Goal: Information Seeking & Learning: Learn about a topic

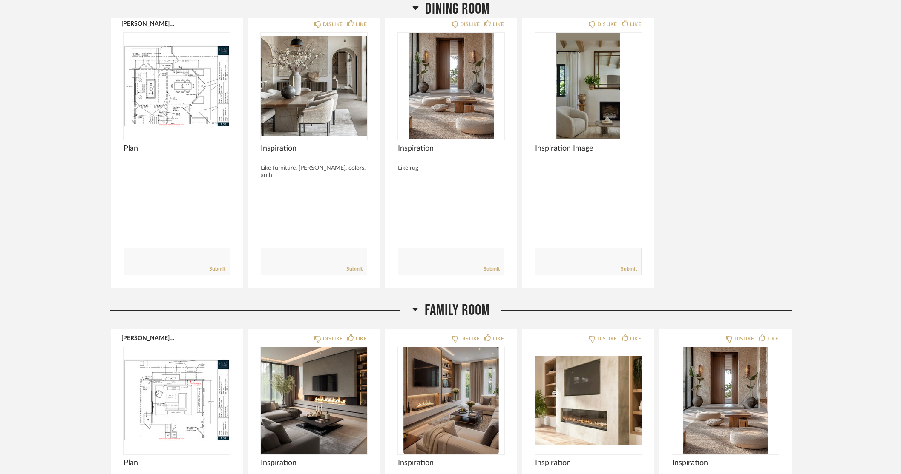
scroll to position [2215, 0]
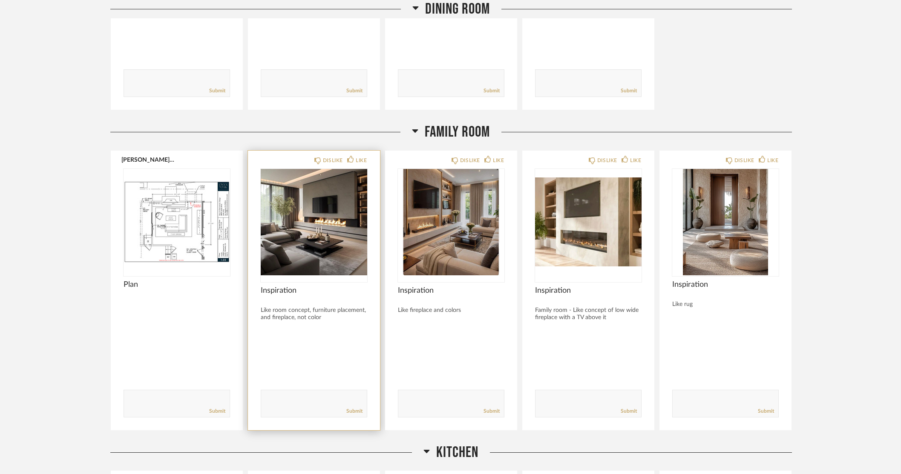
click at [336, 221] on img "0" at bounding box center [314, 222] width 106 height 106
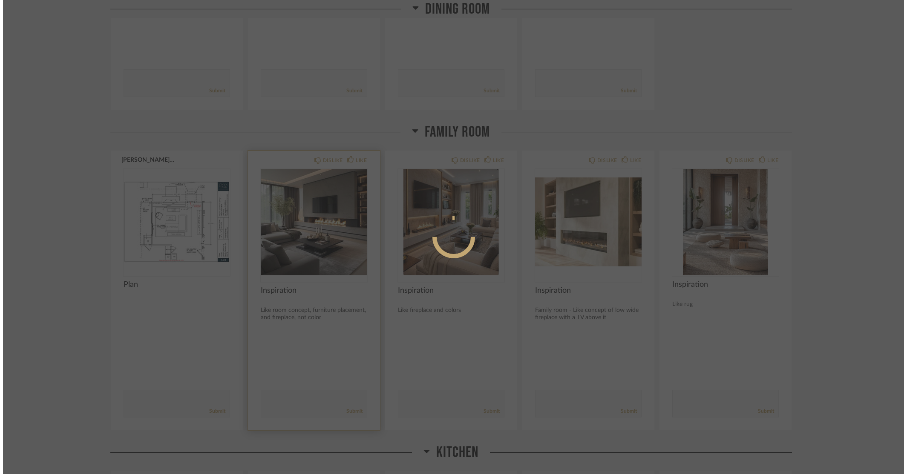
scroll to position [0, 0]
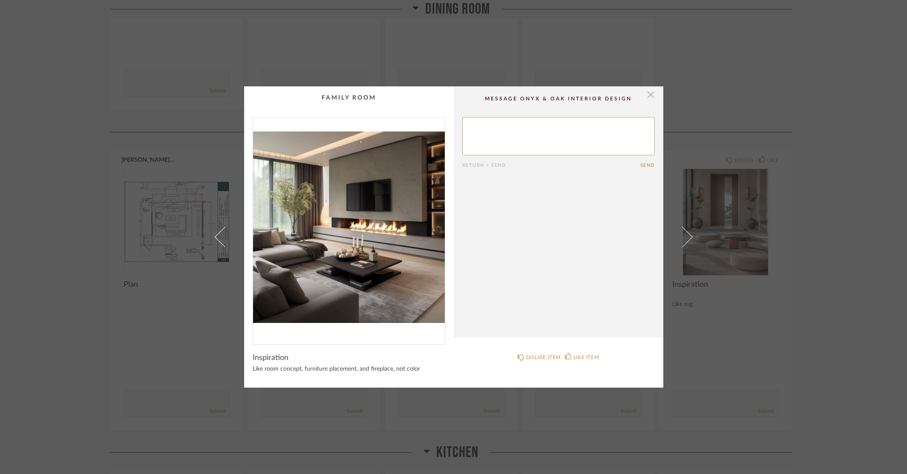
click at [649, 98] on span "button" at bounding box center [650, 94] width 17 height 17
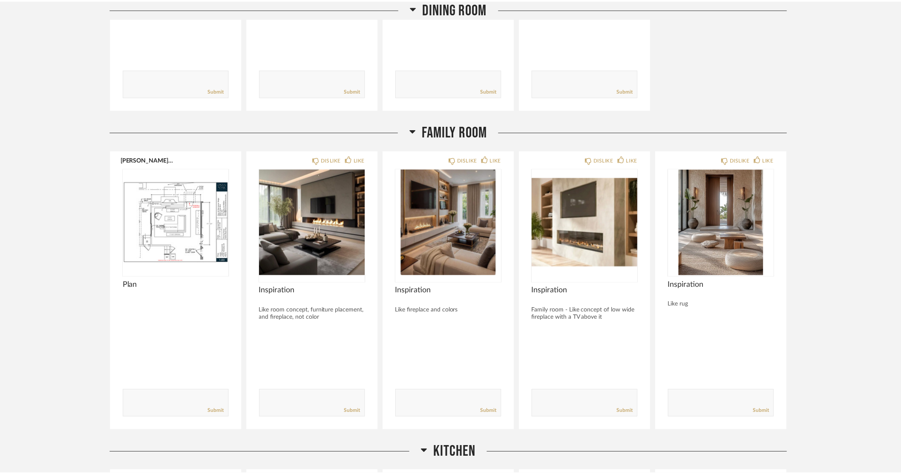
scroll to position [2215, 0]
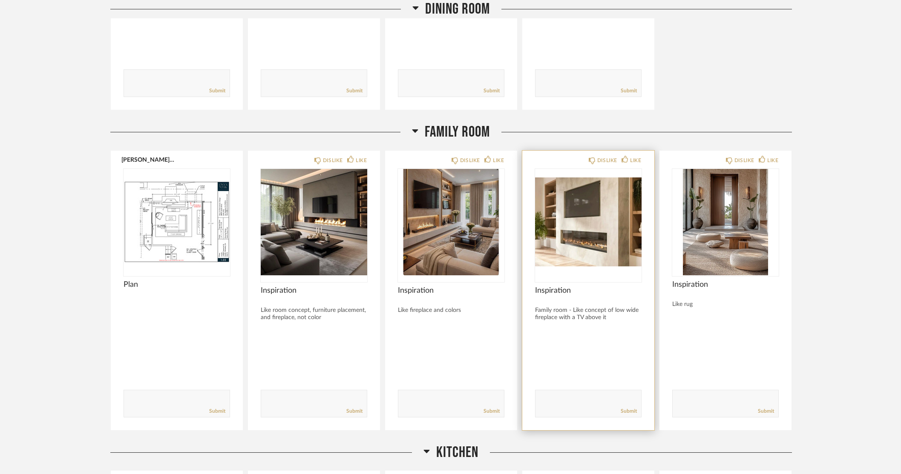
click at [582, 243] on img "0" at bounding box center [588, 222] width 106 height 106
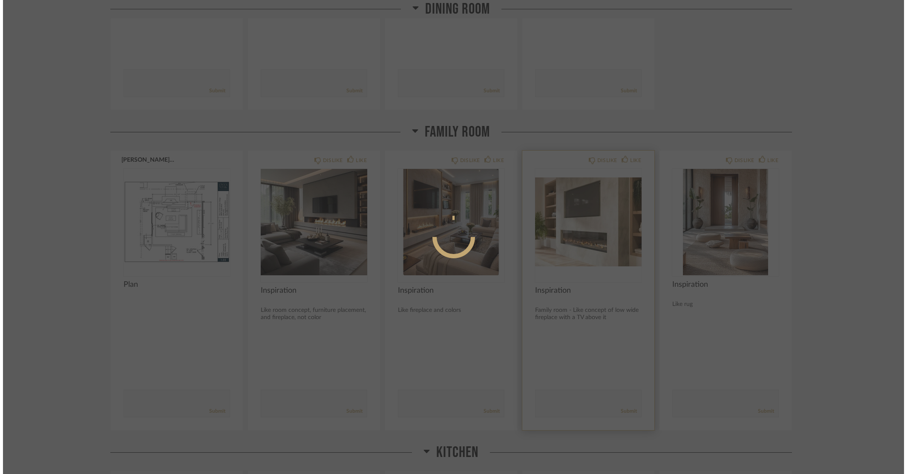
scroll to position [0, 0]
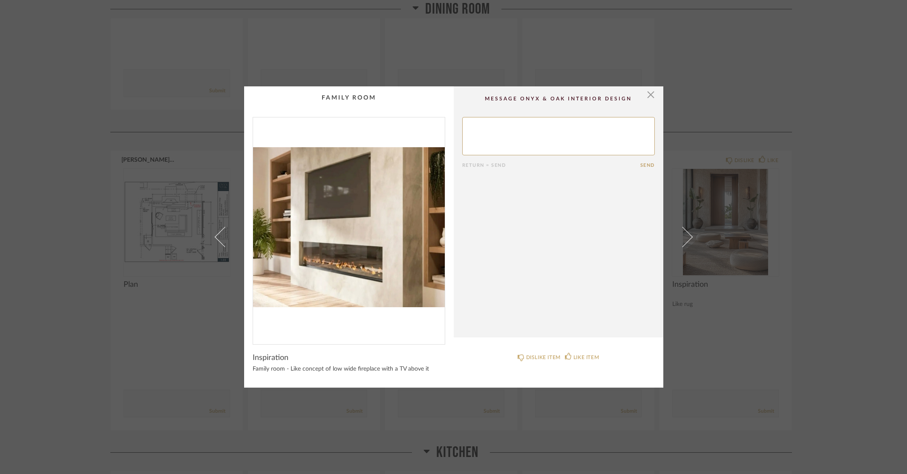
click at [387, 233] on img "0" at bounding box center [349, 228] width 192 height 220
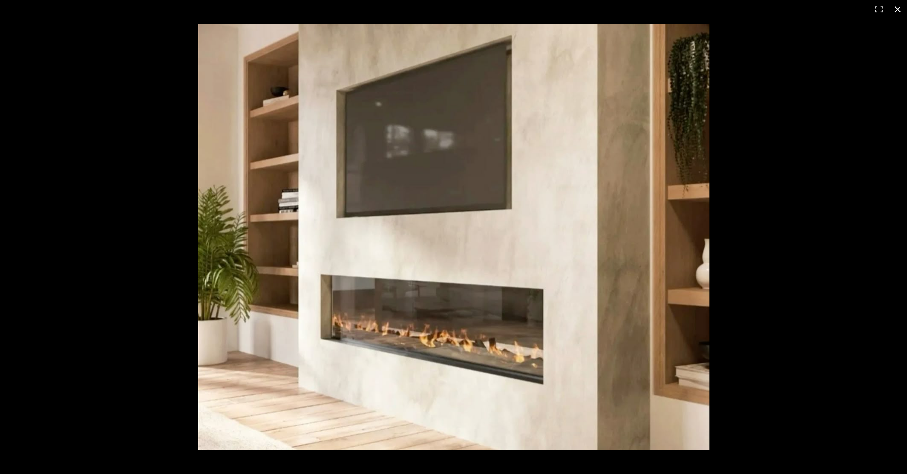
click at [898, 8] on button at bounding box center [897, 9] width 19 height 19
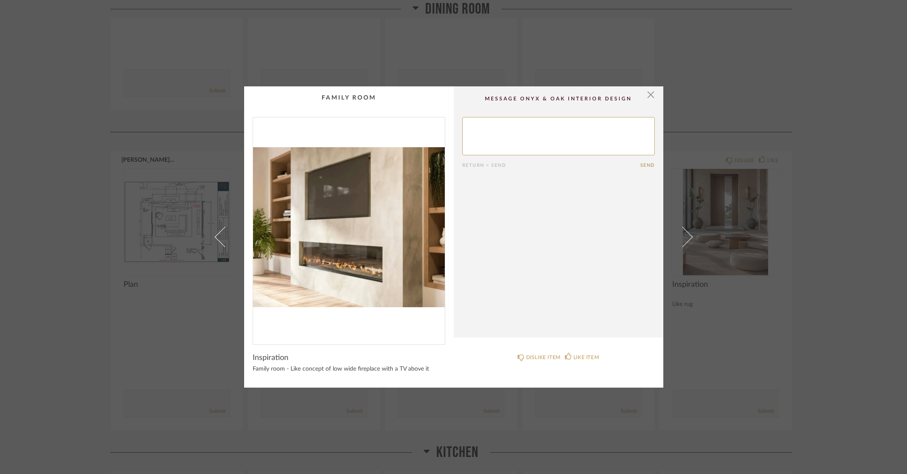
click at [652, 95] on cpp-summary-comments "Return = Send Send" at bounding box center [559, 211] width 210 height 251
click at [650, 93] on span "button" at bounding box center [650, 94] width 17 height 17
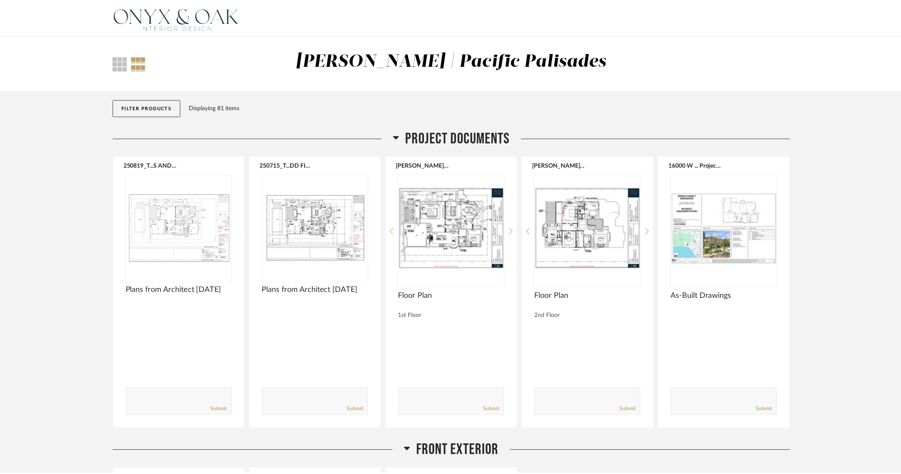
scroll to position [2215, 0]
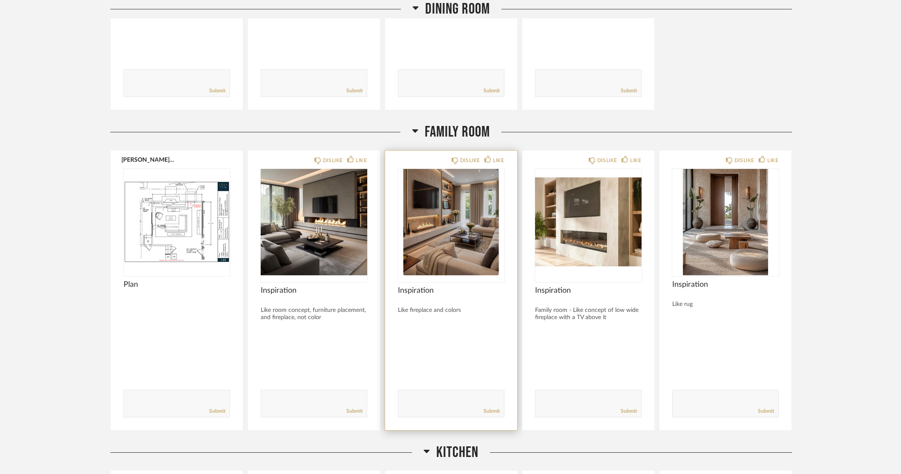
click at [464, 216] on img "0" at bounding box center [451, 222] width 106 height 106
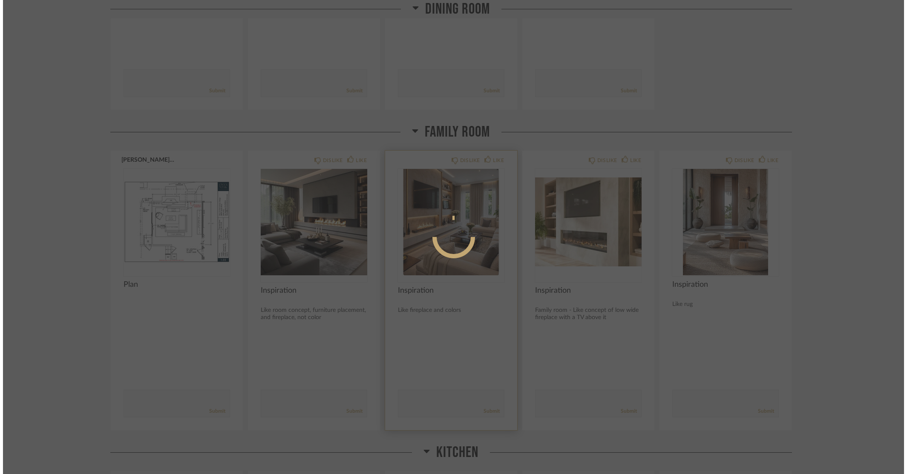
scroll to position [0, 0]
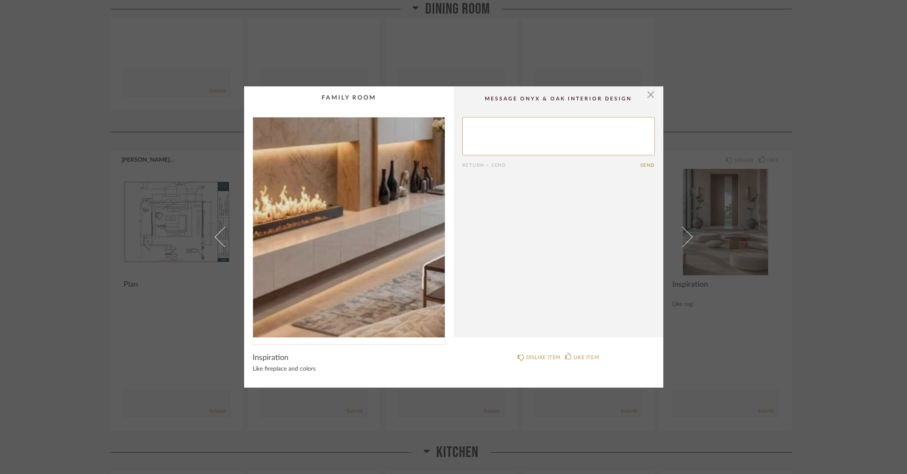
click at [318, 241] on img "0" at bounding box center [349, 228] width 192 height 220
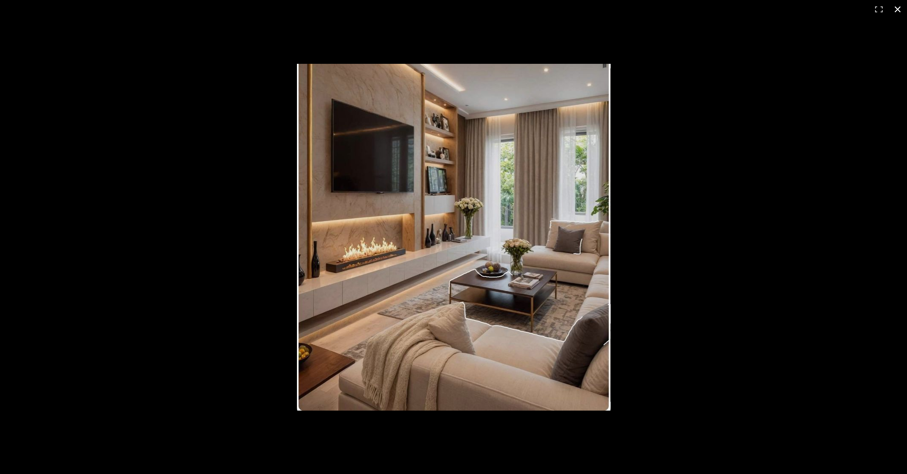
click at [895, 11] on button at bounding box center [897, 9] width 19 height 19
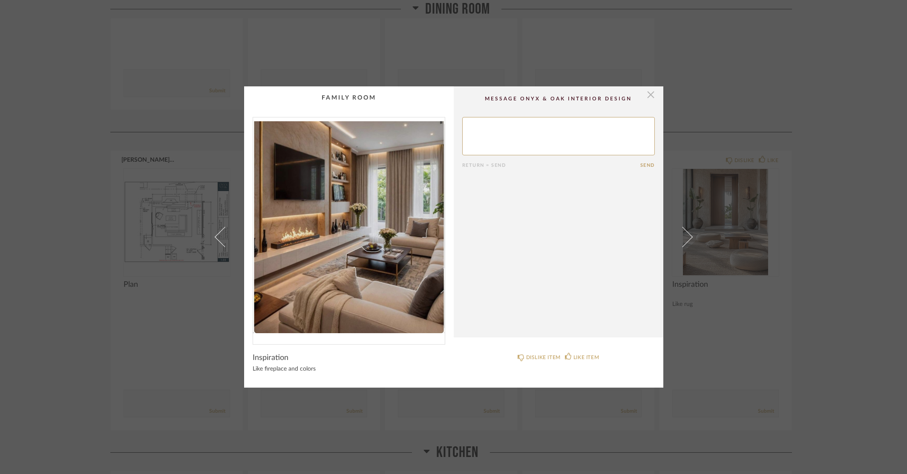
click at [646, 95] on span "button" at bounding box center [650, 94] width 17 height 17
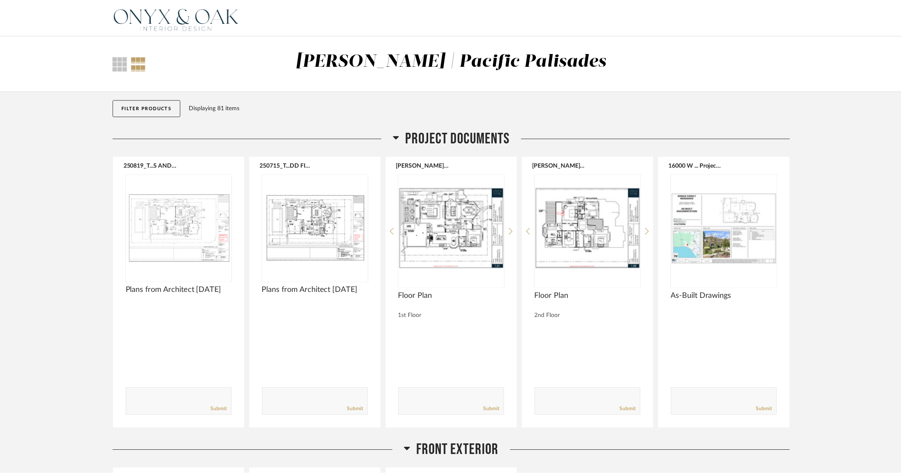
scroll to position [2215, 0]
